Goal: Information Seeking & Learning: Learn about a topic

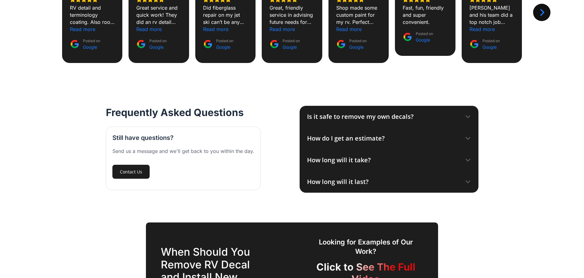
scroll to position [621, 0]
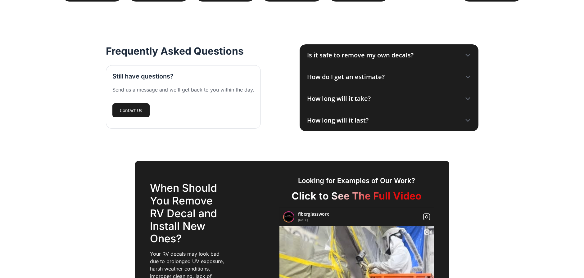
click at [467, 76] on icon at bounding box center [468, 77] width 6 height 6
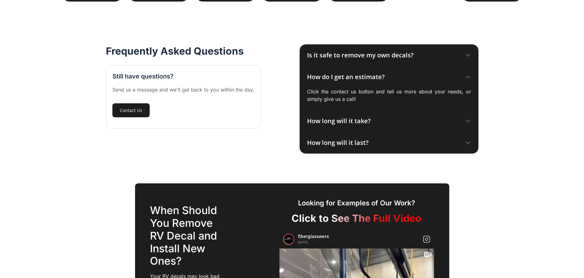
click at [465, 121] on icon at bounding box center [468, 121] width 6 height 6
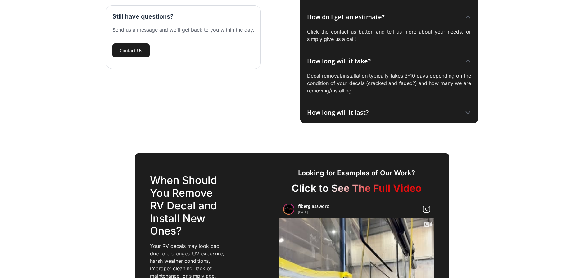
scroll to position [683, 0]
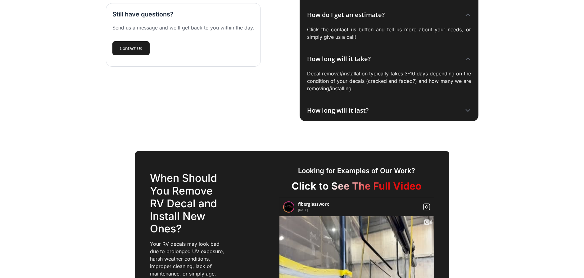
click at [470, 111] on icon at bounding box center [468, 110] width 6 height 6
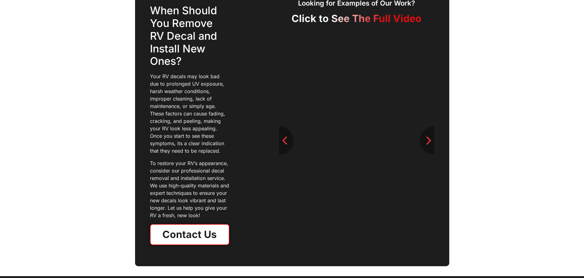
scroll to position [869, 0]
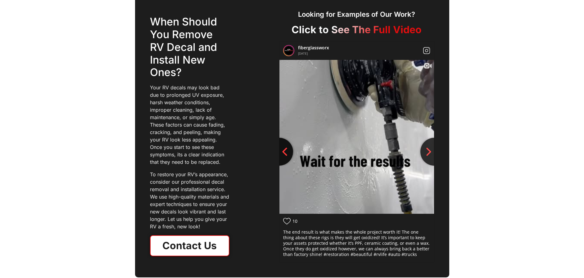
click at [281, 153] on icon "Previous slide" at bounding box center [284, 151] width 9 height 9
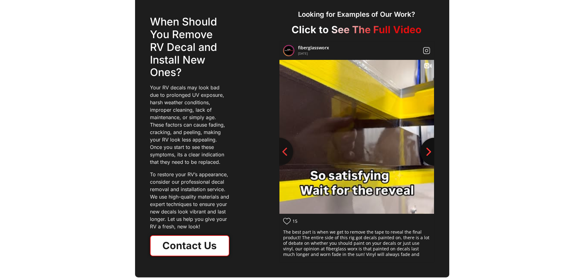
click at [432, 158] on button "Next slide" at bounding box center [434, 152] width 28 height 28
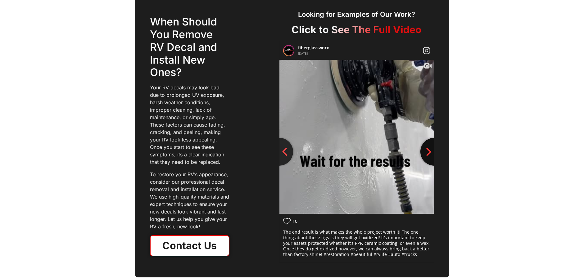
click at [432, 158] on button "Next slide" at bounding box center [434, 152] width 28 height 28
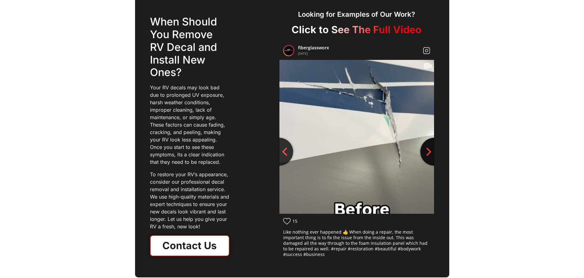
click at [432, 158] on button "Next slide" at bounding box center [434, 152] width 28 height 28
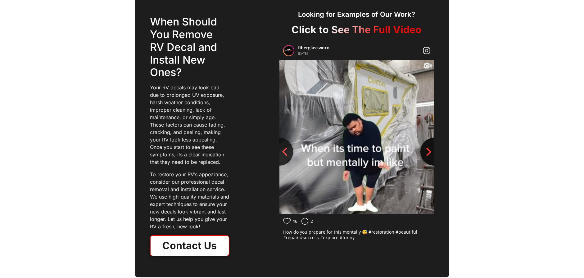
click at [432, 158] on button "Next slide" at bounding box center [434, 152] width 28 height 28
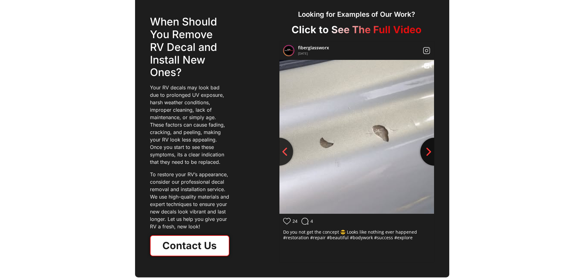
click at [432, 158] on button "Next slide" at bounding box center [434, 152] width 28 height 28
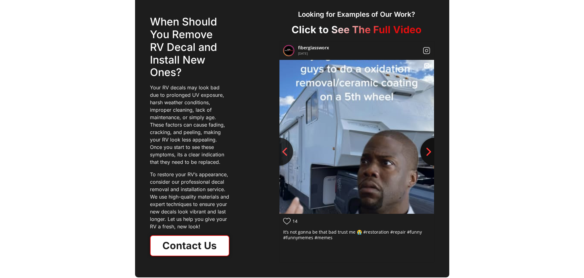
click at [432, 158] on button "Next slide" at bounding box center [434, 152] width 28 height 28
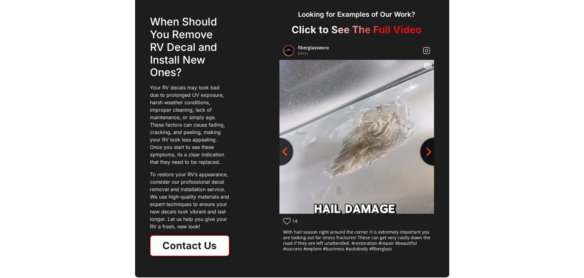
click at [432, 158] on button "Next slide" at bounding box center [434, 152] width 28 height 28
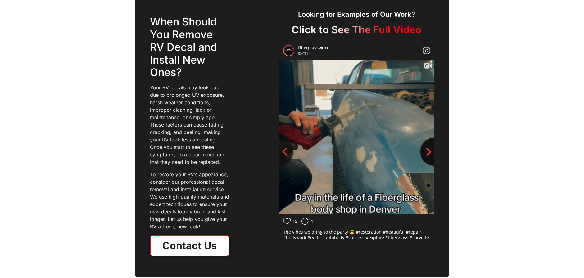
click at [432, 158] on button "Next slide" at bounding box center [434, 152] width 28 height 28
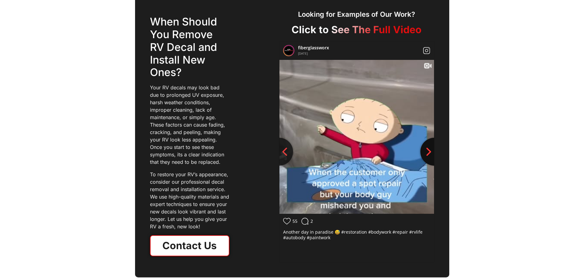
click at [432, 158] on button "Next slide" at bounding box center [434, 152] width 28 height 28
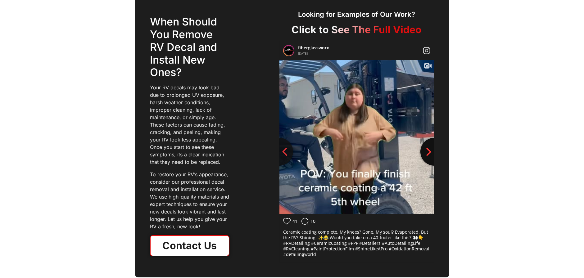
click at [432, 158] on button "Next slide" at bounding box center [434, 152] width 28 height 28
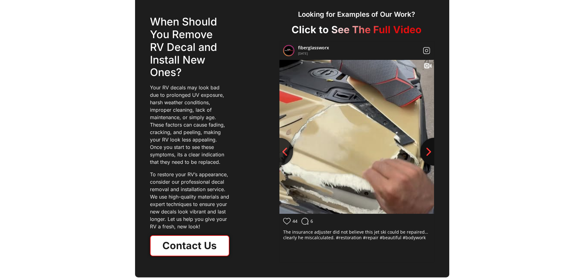
click at [432, 158] on button "Next slide" at bounding box center [434, 152] width 28 height 28
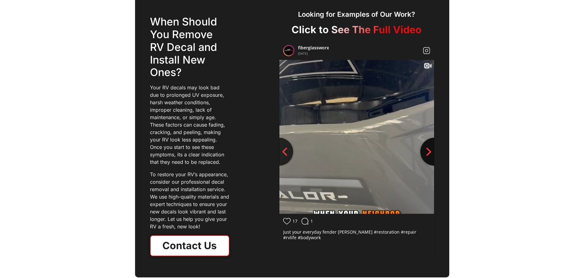
click at [432, 158] on button "Next slide" at bounding box center [434, 152] width 28 height 28
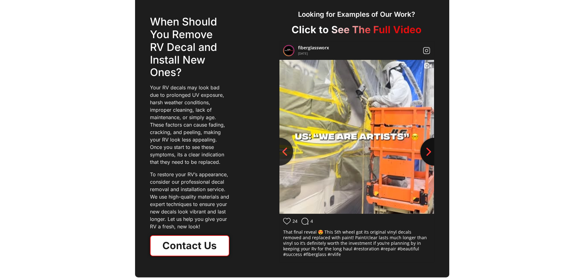
click at [432, 158] on button "Next slide" at bounding box center [434, 152] width 28 height 28
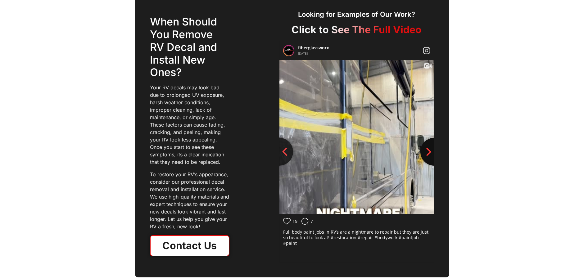
click at [432, 158] on button "Next slide" at bounding box center [434, 152] width 28 height 28
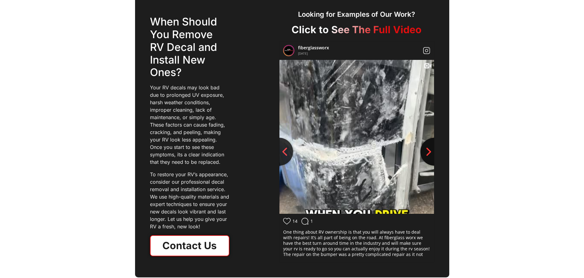
click at [432, 158] on button "Next slide" at bounding box center [434, 152] width 28 height 28
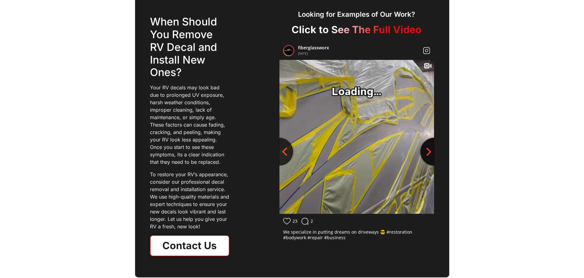
click at [432, 158] on button "Next slide" at bounding box center [434, 152] width 28 height 28
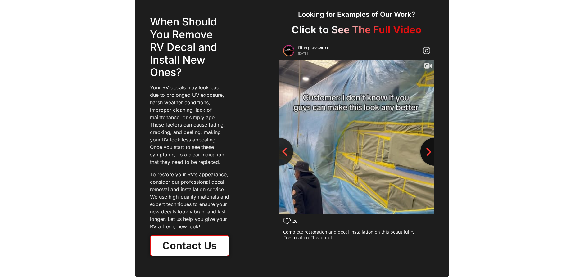
click at [432, 158] on button "Next slide" at bounding box center [434, 152] width 28 height 28
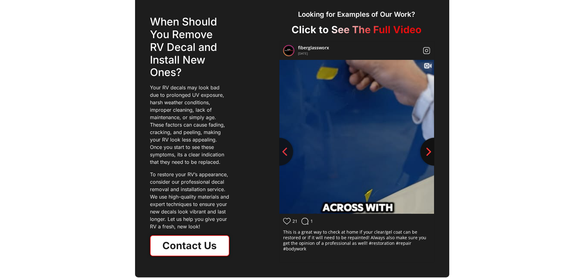
click at [432, 158] on button "Next slide" at bounding box center [434, 152] width 28 height 28
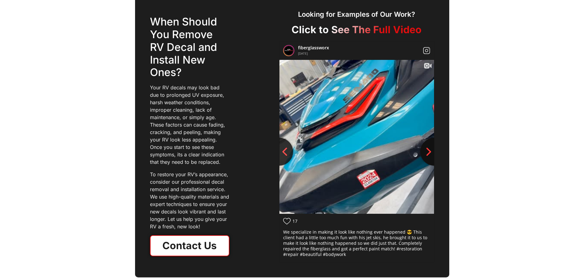
click at [432, 158] on button "Next slide" at bounding box center [434, 152] width 28 height 28
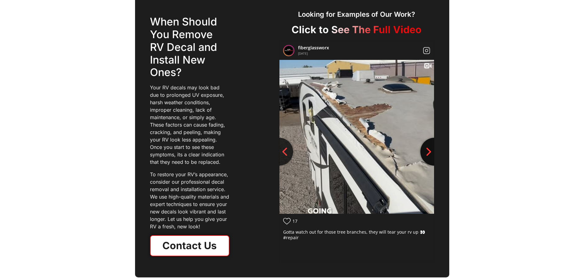
click at [432, 158] on button "Next slide" at bounding box center [434, 152] width 28 height 28
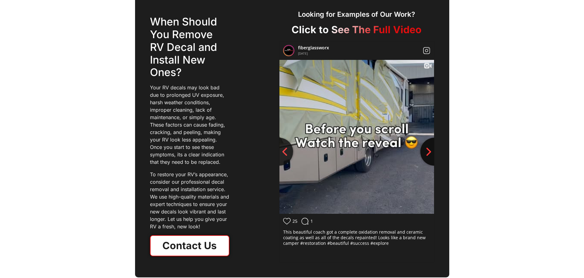
click at [432, 158] on button "Next slide" at bounding box center [434, 152] width 28 height 28
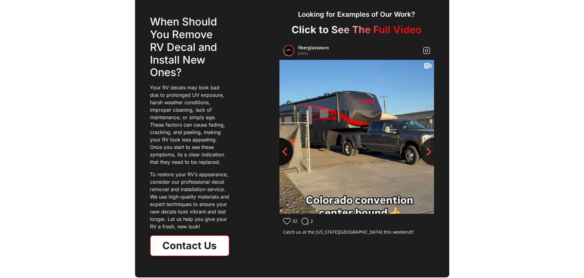
click at [284, 154] on icon "Previous slide" at bounding box center [284, 152] width 5 height 8
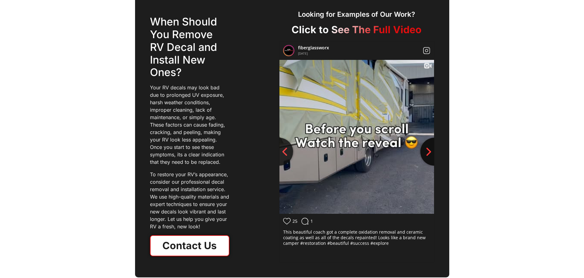
click at [432, 153] on icon "Next slide" at bounding box center [428, 151] width 9 height 9
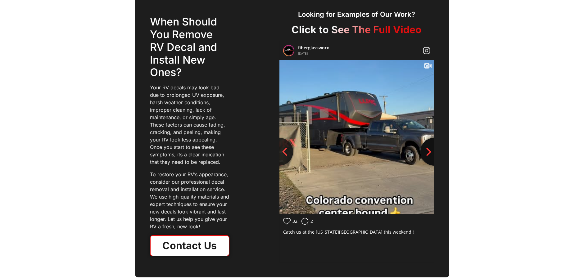
click at [432, 153] on icon "Next slide" at bounding box center [428, 151] width 9 height 9
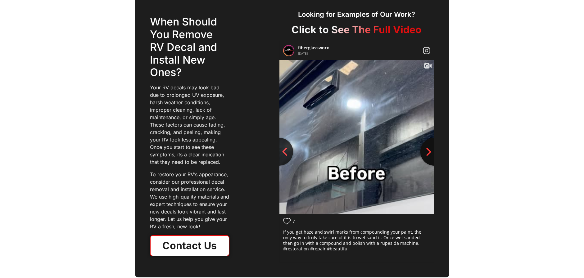
click at [432, 153] on icon "Next slide" at bounding box center [428, 151] width 9 height 9
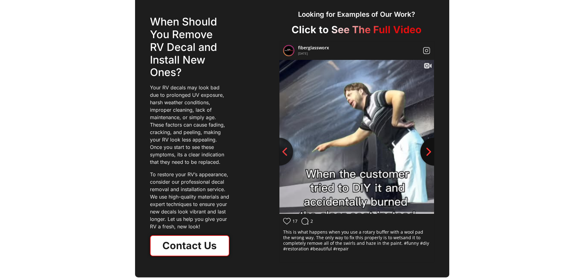
click at [432, 153] on icon "Next slide" at bounding box center [428, 151] width 9 height 9
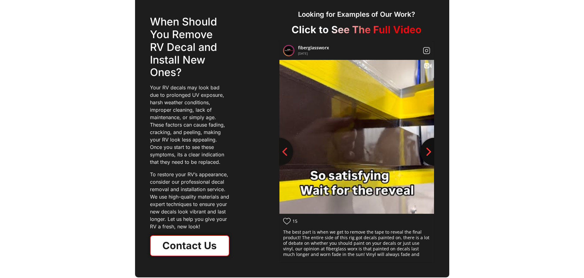
click at [432, 153] on icon "Next slide" at bounding box center [428, 151] width 9 height 9
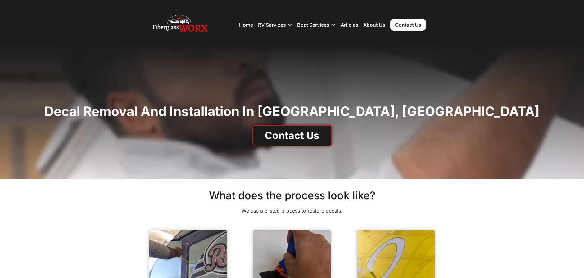
scroll to position [0, 0]
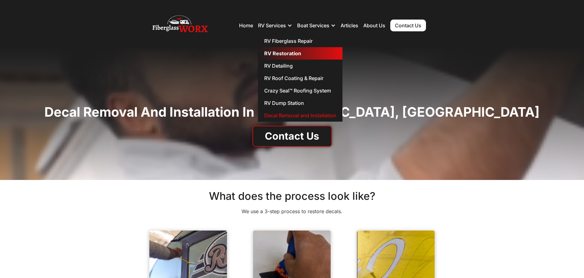
click at [277, 51] on link "RV Restoration" at bounding box center [300, 53] width 84 height 12
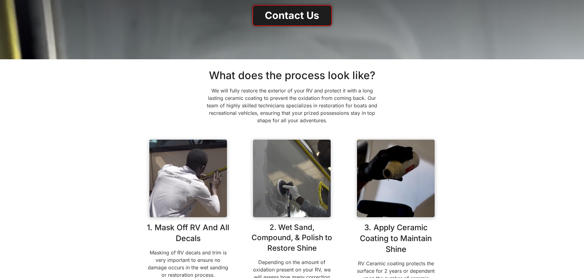
scroll to position [62, 0]
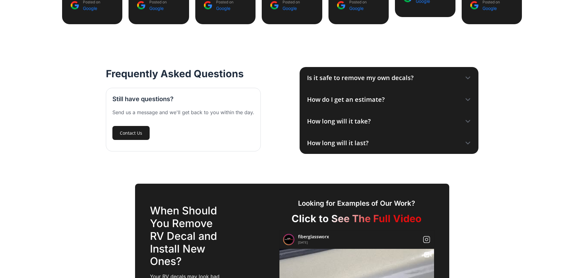
scroll to position [652, 0]
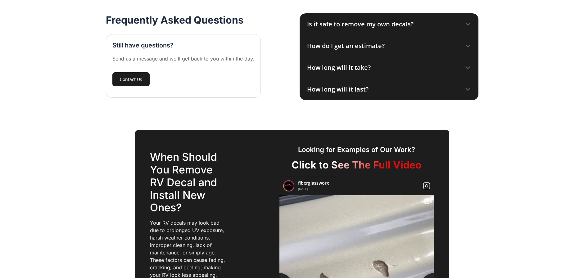
click at [331, 167] on h2 "Click to See The Full Video" at bounding box center [356, 165] width 155 height 12
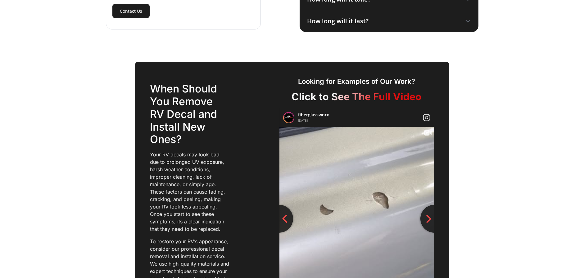
scroll to position [745, 0]
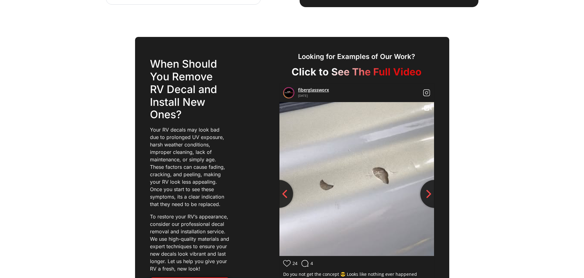
click at [301, 90] on link "fiberglassworx" at bounding box center [313, 90] width 31 height 6
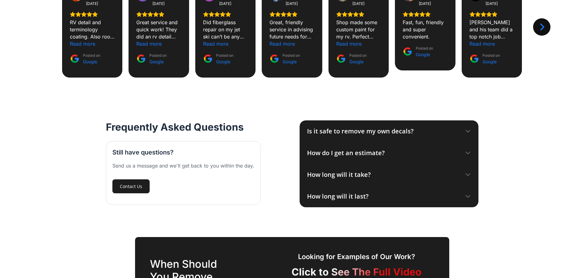
scroll to position [551, 0]
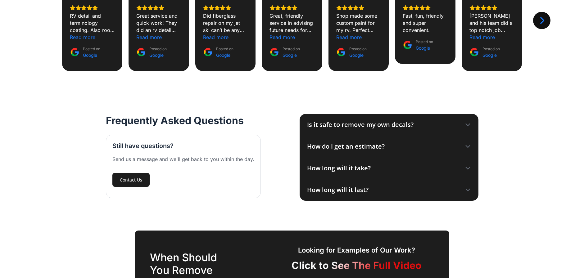
click at [464, 124] on div "Is it safe to remove my own decals?" at bounding box center [388, 125] width 179 height 22
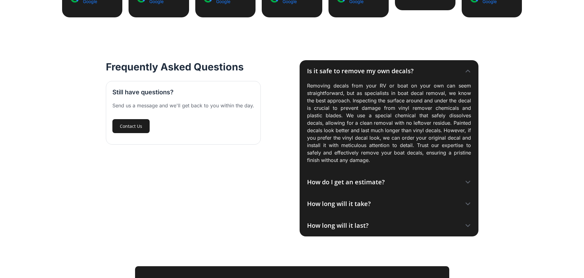
scroll to position [613, 0]
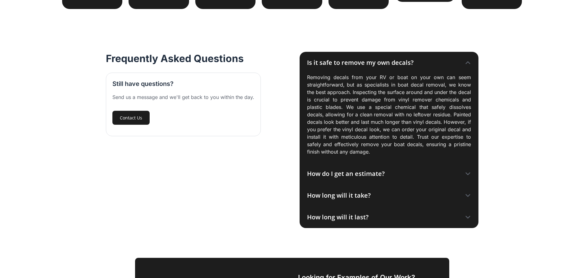
click at [364, 177] on div "How do I get an estimate?" at bounding box center [346, 173] width 78 height 9
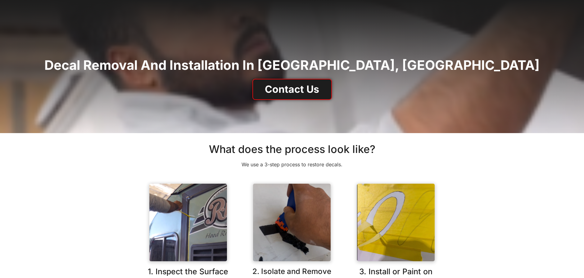
scroll to position [0, 0]
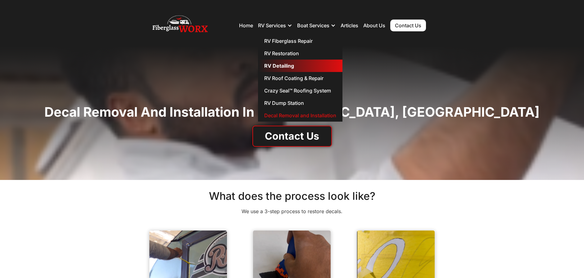
click at [275, 63] on link "RV Detailing" at bounding box center [300, 66] width 84 height 12
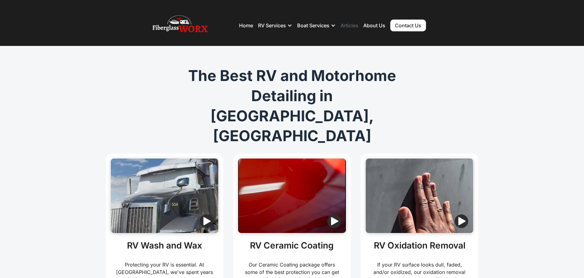
click at [355, 28] on link "Articles" at bounding box center [349, 25] width 18 height 6
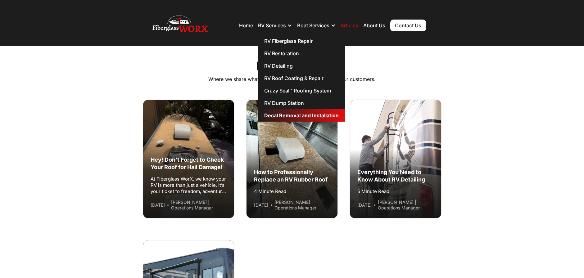
click at [281, 120] on link "Decal Removal and Installation" at bounding box center [301, 115] width 87 height 12
